Goal: Use online tool/utility: Utilize a website feature to perform a specific function

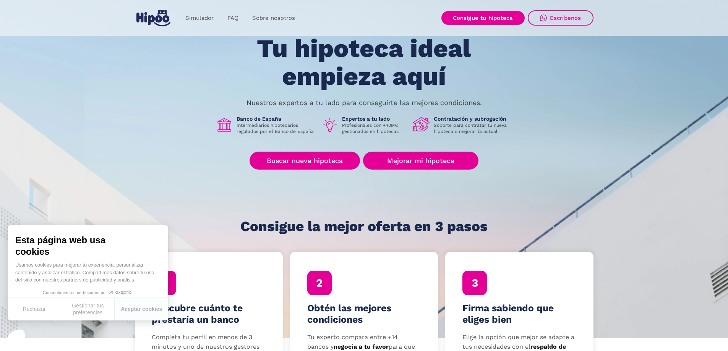
scroll to position [38, 0]
click at [298, 157] on link "Buscar nueva hipoteca" at bounding box center [305, 160] width 110 height 18
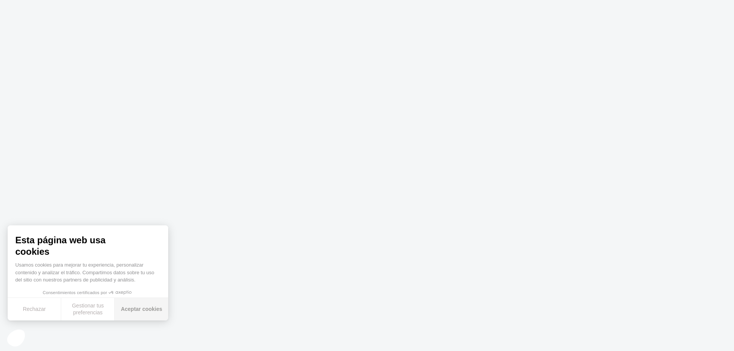
click at [151, 306] on button "Aceptar cookies" at bounding box center [142, 309] width 54 height 23
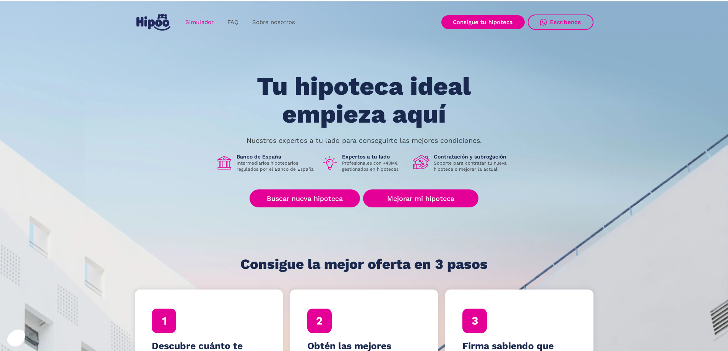
click at [205, 25] on link "Simulador" at bounding box center [200, 22] width 42 height 15
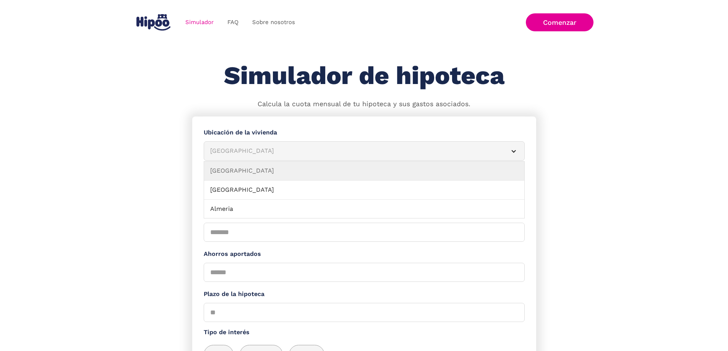
click at [241, 154] on div "[GEOGRAPHIC_DATA]" at bounding box center [355, 151] width 290 height 10
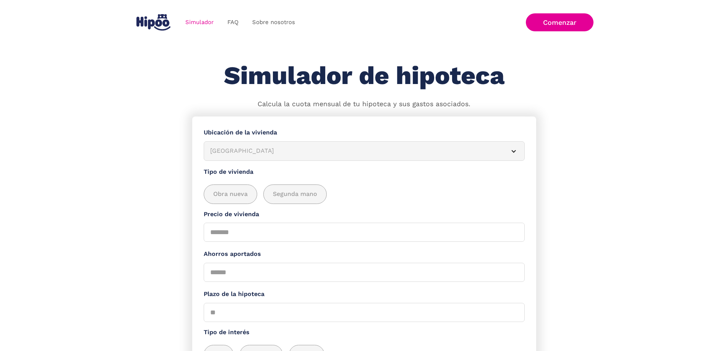
click at [249, 153] on div "[GEOGRAPHIC_DATA]" at bounding box center [355, 151] width 290 height 10
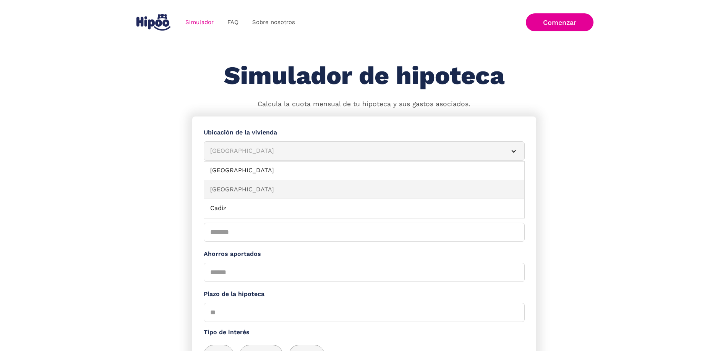
click at [246, 185] on link "[GEOGRAPHIC_DATA]" at bounding box center [364, 189] width 320 height 19
click at [255, 156] on div "[GEOGRAPHIC_DATA]" at bounding box center [355, 151] width 290 height 10
click at [248, 160] on article "[GEOGRAPHIC_DATA]" at bounding box center [364, 150] width 321 height 19
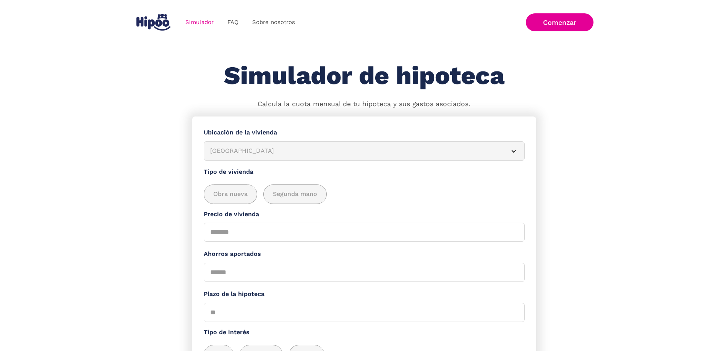
click at [248, 160] on article "[GEOGRAPHIC_DATA]" at bounding box center [364, 150] width 321 height 19
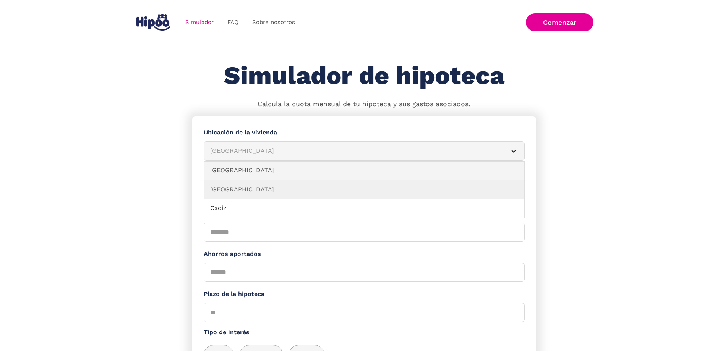
click at [247, 172] on link "[GEOGRAPHIC_DATA]" at bounding box center [364, 170] width 320 height 19
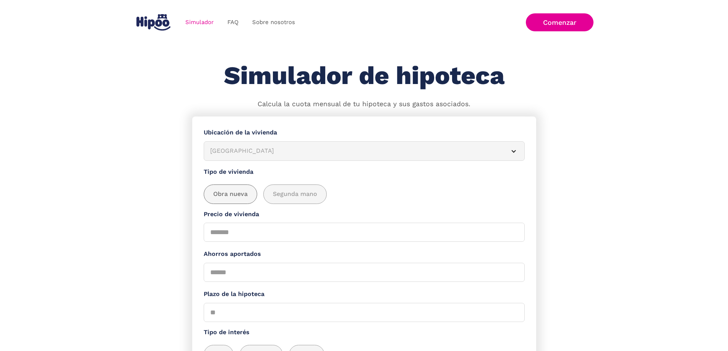
click at [248, 197] on span "Obra nueva" at bounding box center [230, 195] width 34 height 10
click at [286, 199] on span "Segunda mano" at bounding box center [295, 195] width 44 height 10
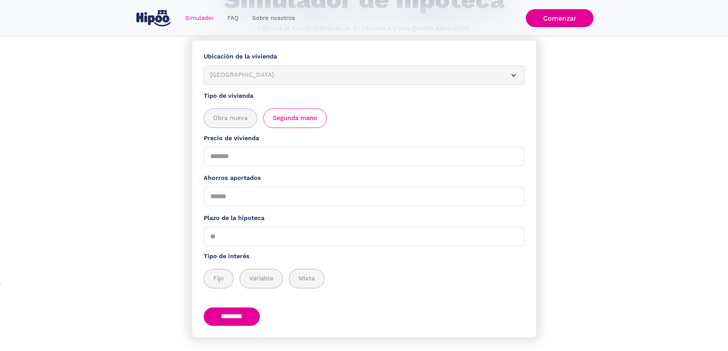
scroll to position [76, 0]
click at [253, 159] on input "Precio de vivienda" at bounding box center [364, 155] width 321 height 19
type input "******"
click at [257, 204] on input "Ahorros aportados" at bounding box center [364, 196] width 321 height 19
type input "*"
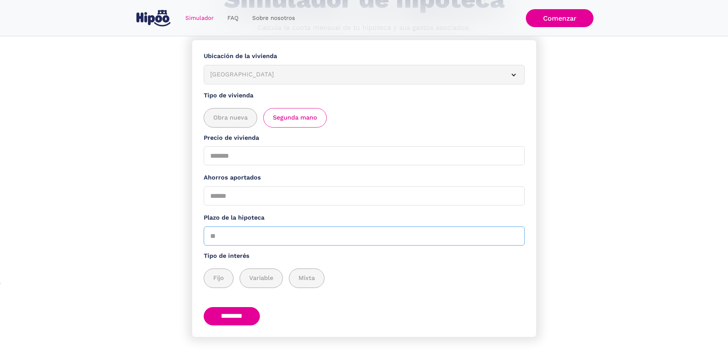
click at [237, 246] on input "Plazo de la hipoteca" at bounding box center [364, 236] width 321 height 19
click at [204, 307] on input "********" at bounding box center [232, 316] width 57 height 19
type input "*"
type input "**"
click at [229, 279] on div "add_description_here" at bounding box center [218, 278] width 29 height 19
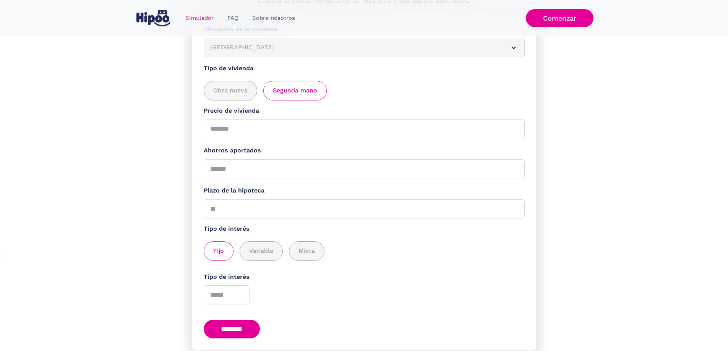
scroll to position [139, 0]
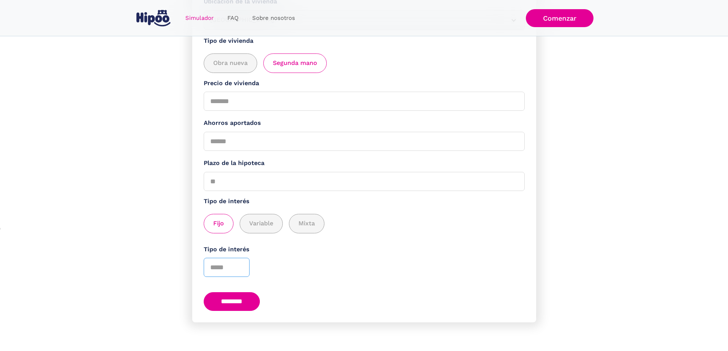
click at [231, 273] on input "Tipo de interés" at bounding box center [227, 267] width 46 height 19
type input "***"
click at [240, 287] on form "**********" at bounding box center [364, 153] width 344 height 337
click at [244, 299] on input "********" at bounding box center [232, 301] width 57 height 19
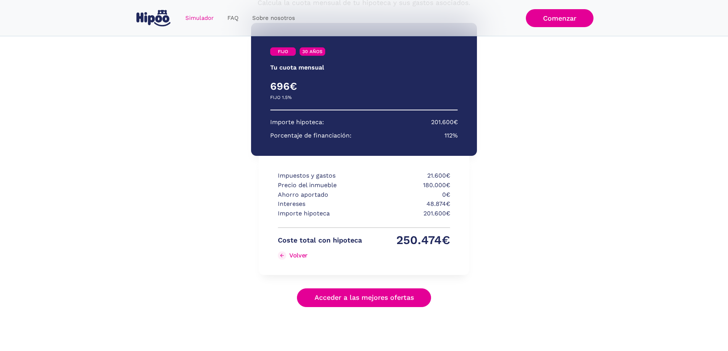
scroll to position [101, 0]
drag, startPoint x: 304, startPoint y: 179, endPoint x: 455, endPoint y: 174, distance: 150.3
click at [455, 174] on div "Impuestos y gastos 21.600€ Precio del inmueble 180.000€ Ahorro aportado 0€ Inte…" at bounding box center [364, 215] width 210 height 119
drag, startPoint x: 415, startPoint y: 175, endPoint x: 480, endPoint y: 180, distance: 65.2
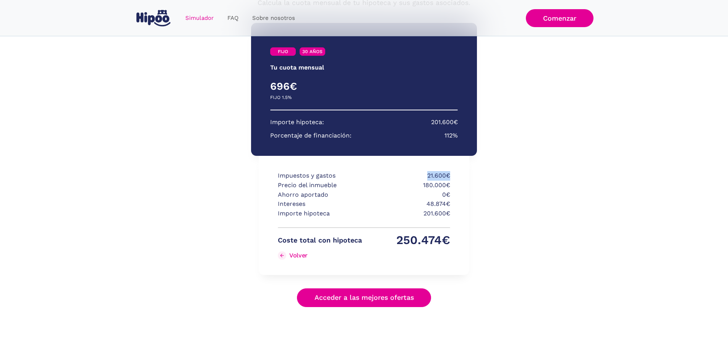
click at [480, 180] on div "FIJO 30 AÑOS Tu cuota mensual PRIMEROS 3 AÑOS RESTO DE AÑOS 696€ 0€ FIJO 1.5% V…" at bounding box center [364, 164] width 344 height 299
drag, startPoint x: 403, startPoint y: 204, endPoint x: 448, endPoint y: 203, distance: 45.1
click at [448, 203] on p "48.874€" at bounding box center [408, 205] width 84 height 10
drag, startPoint x: 294, startPoint y: 242, endPoint x: 448, endPoint y: 234, distance: 154.2
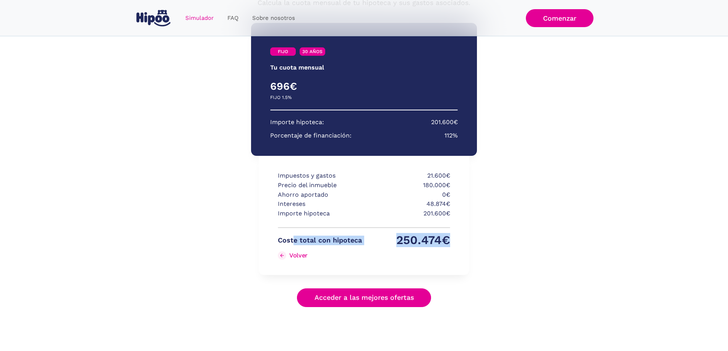
click at [448, 236] on div "Coste total con hipoteca 250.474€ Volver" at bounding box center [364, 250] width 172 height 29
click at [448, 236] on p "250.474€" at bounding box center [408, 241] width 84 height 10
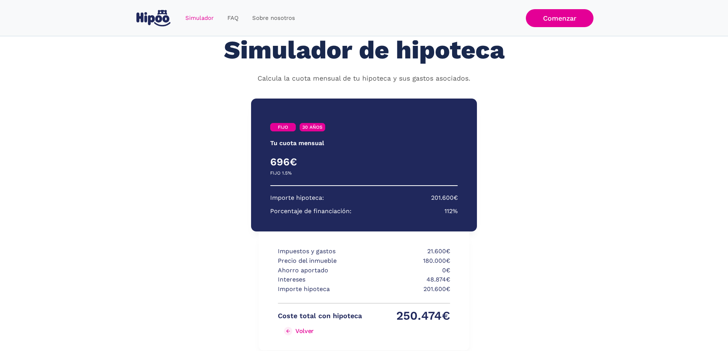
scroll to position [25, 0]
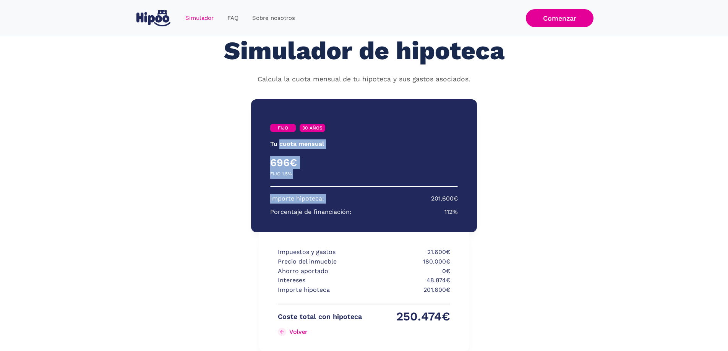
drag, startPoint x: 280, startPoint y: 137, endPoint x: 406, endPoint y: 194, distance: 137.9
click at [406, 194] on div "FIJO 30 AÑOS Tu cuota mensual PRIMEROS 3 AÑOS RESTO DE AÑOS 696€ 0€ FIJO 1.5% V…" at bounding box center [364, 165] width 226 height 133
click at [406, 195] on section "Importe hipoteca: 201.600€ Porcentaje de financiación: 112%" at bounding box center [364, 205] width 188 height 23
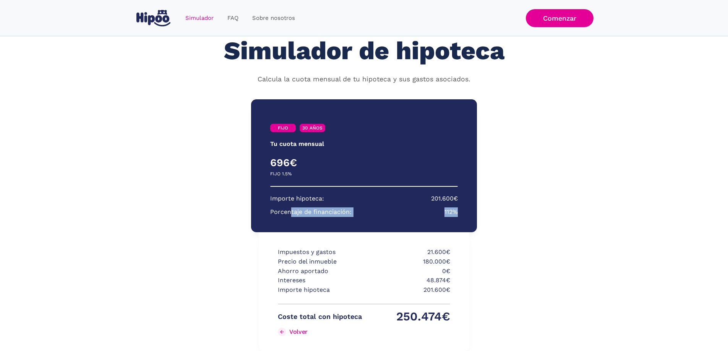
drag, startPoint x: 299, startPoint y: 209, endPoint x: 468, endPoint y: 209, distance: 169.0
click at [466, 209] on div "FIJO 30 AÑOS Tu cuota mensual PRIMEROS 3 AÑOS RESTO DE AÑOS 696€ 0€ FIJO 1.5% V…" at bounding box center [364, 165] width 226 height 133
click at [468, 209] on div "FIJO 30 AÑOS Tu cuota mensual PRIMEROS 3 AÑOS RESTO DE AÑOS 696€ 0€ FIJO 1.5% V…" at bounding box center [364, 165] width 226 height 133
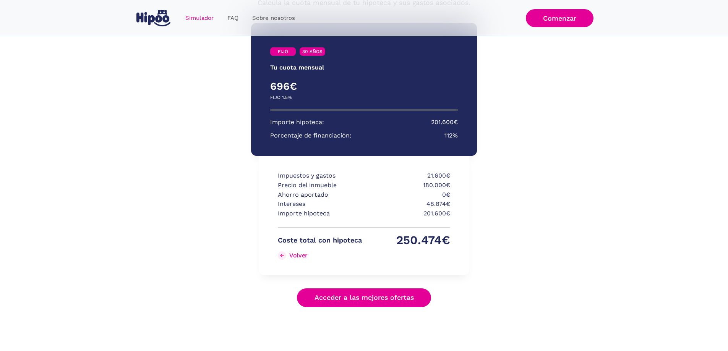
click at [309, 292] on link "Acceder a las mejores ofertas" at bounding box center [364, 298] width 135 height 19
click at [291, 262] on div "Coste total con hipoteca 250.474€ Volver" at bounding box center [364, 250] width 172 height 29
click at [294, 252] on link "Volver" at bounding box center [320, 256] width 84 height 12
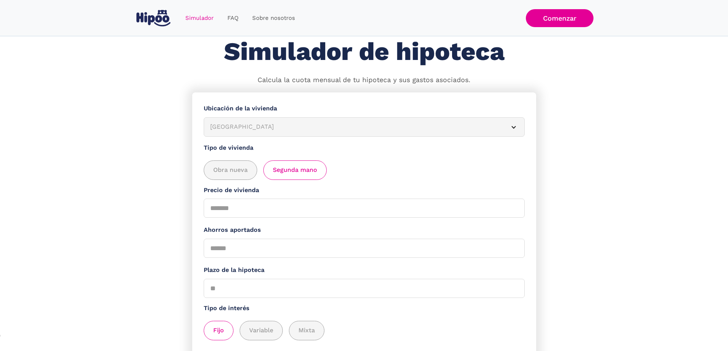
scroll to position [76, 0]
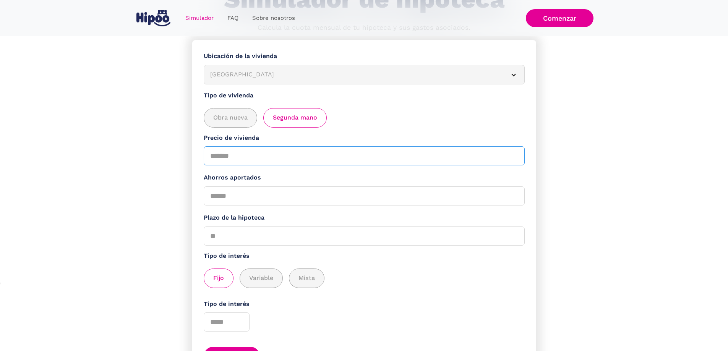
drag, startPoint x: 250, startPoint y: 159, endPoint x: 215, endPoint y: 164, distance: 35.4
click at [215, 164] on input "******" at bounding box center [364, 155] width 321 height 19
drag, startPoint x: 235, startPoint y: 203, endPoint x: 161, endPoint y: 204, distance: 74.9
click at [161, 204] on section "**********" at bounding box center [364, 223] width 728 height 366
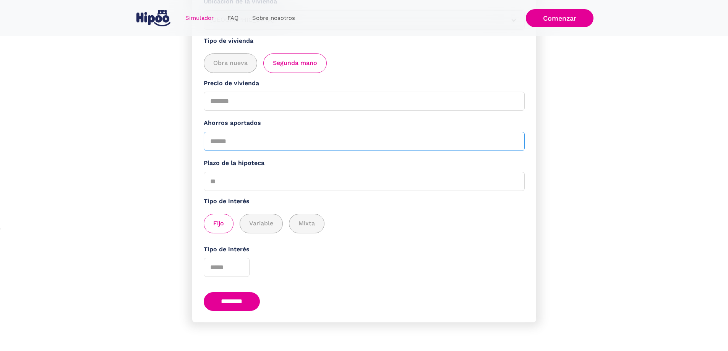
type input "*****"
click at [253, 301] on input "********" at bounding box center [232, 301] width 57 height 19
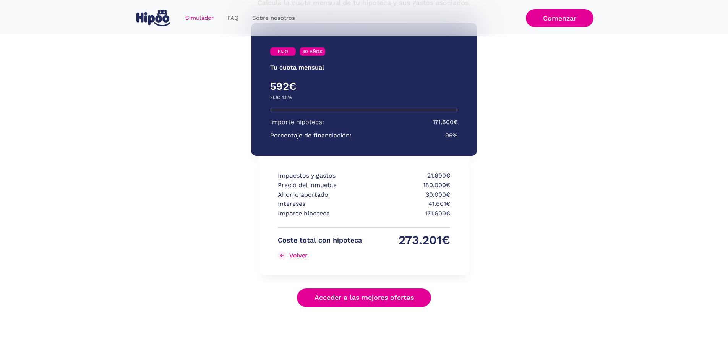
scroll to position [101, 0]
click at [289, 243] on p "Coste total con hipoteca" at bounding box center [320, 241] width 84 height 10
